Goal: Use online tool/utility

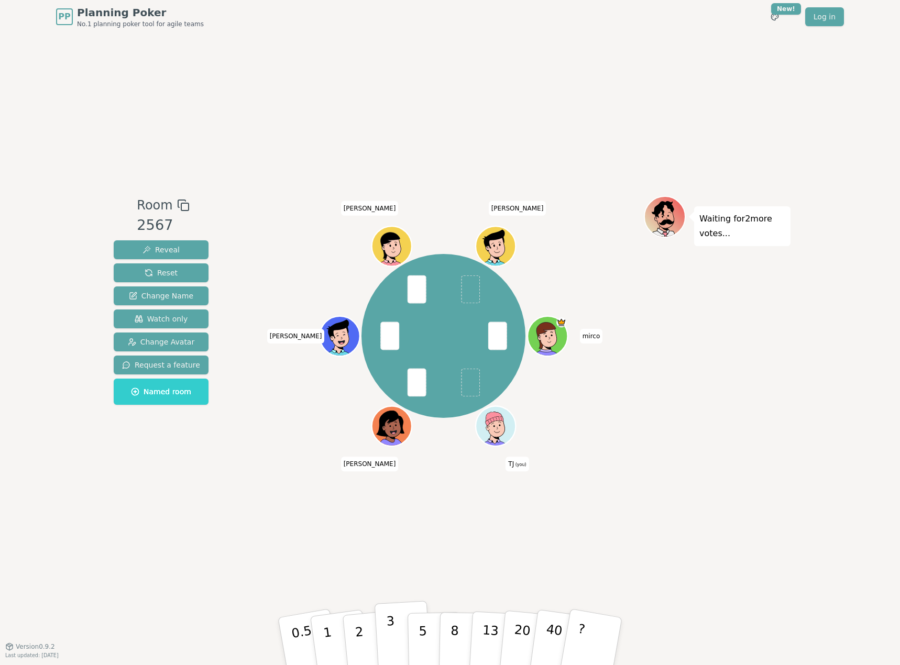
click at [397, 638] on button "3" at bounding box center [402, 642] width 57 height 82
click at [451, 641] on p "8" at bounding box center [454, 641] width 9 height 57
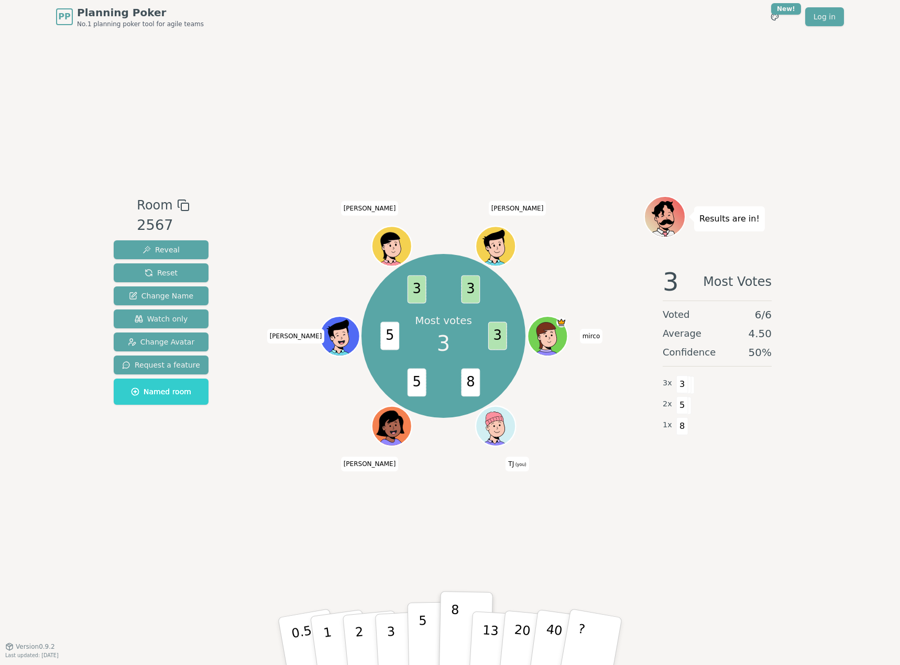
click at [415, 646] on button "5" at bounding box center [434, 642] width 54 height 80
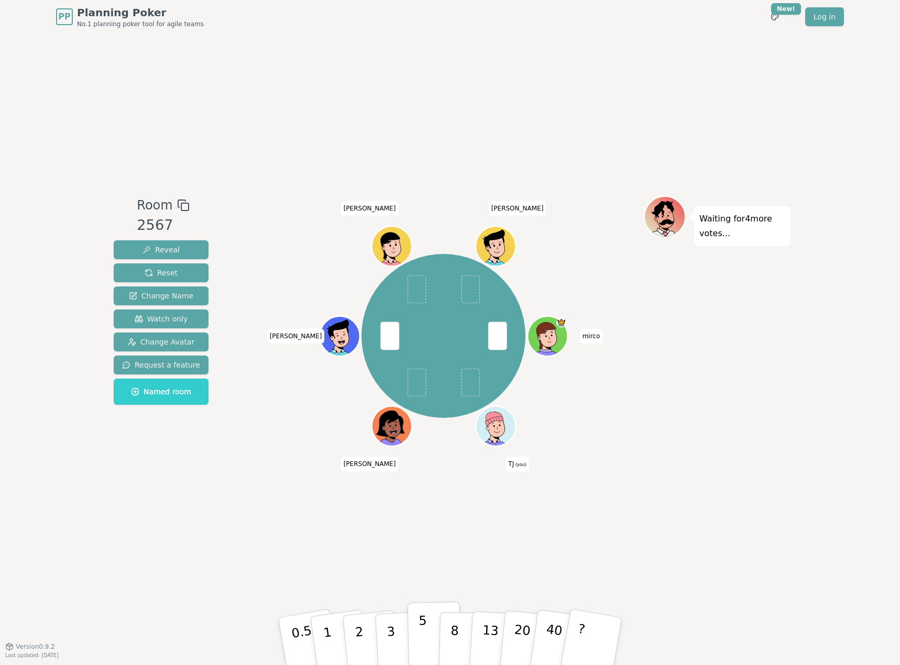
click at [419, 645] on p "5" at bounding box center [422, 641] width 9 height 57
click at [395, 629] on button "3" at bounding box center [402, 642] width 57 height 82
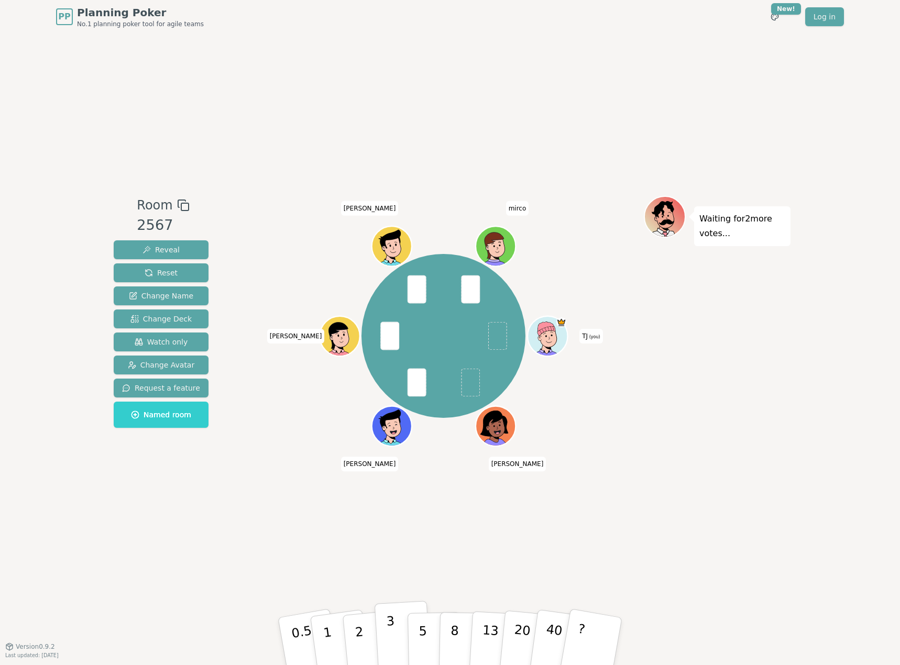
click at [403, 635] on button "3" at bounding box center [402, 642] width 57 height 82
click at [426, 632] on button "5" at bounding box center [434, 642] width 54 height 80
click at [428, 632] on button "5" at bounding box center [434, 642] width 54 height 80
click at [387, 632] on p "3" at bounding box center [392, 642] width 12 height 57
click at [357, 623] on p "2" at bounding box center [360, 642] width 14 height 57
